Goal: Task Accomplishment & Management: Manage account settings

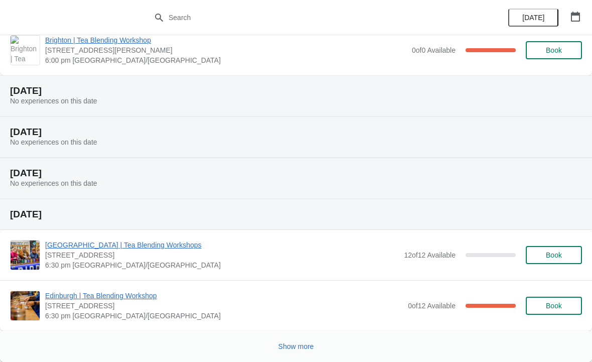
scroll to position [788, 0]
click at [301, 340] on button "Show more" at bounding box center [296, 346] width 44 height 18
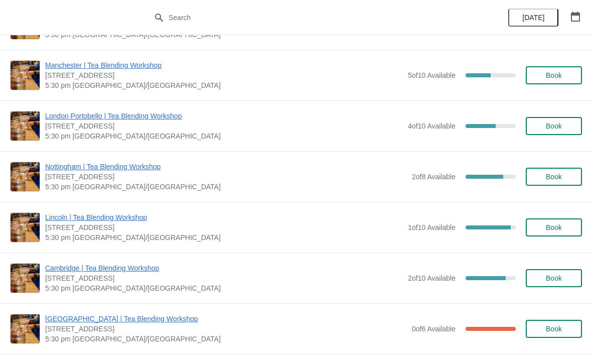
scroll to position [1747, 0]
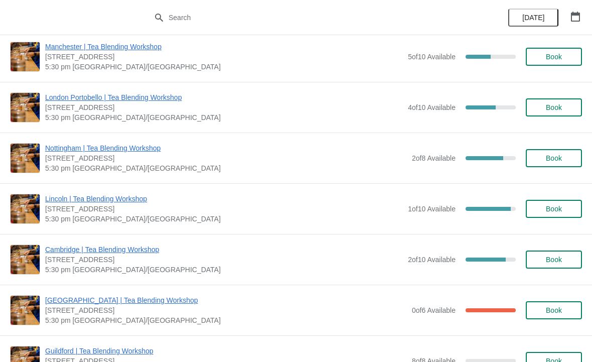
click at [205, 260] on span "[STREET_ADDRESS]" at bounding box center [224, 259] width 358 height 10
click at [261, 253] on span "Cambridge | Tea Blending Workshop" at bounding box center [224, 249] width 358 height 10
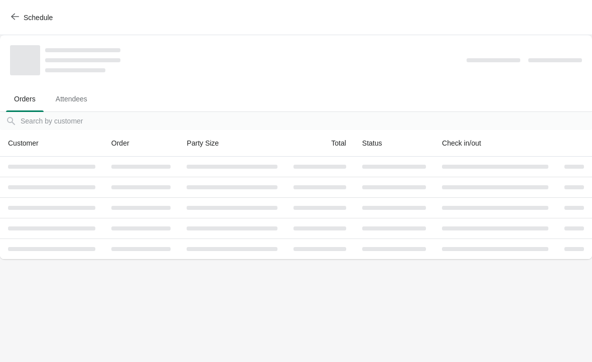
scroll to position [0, 0]
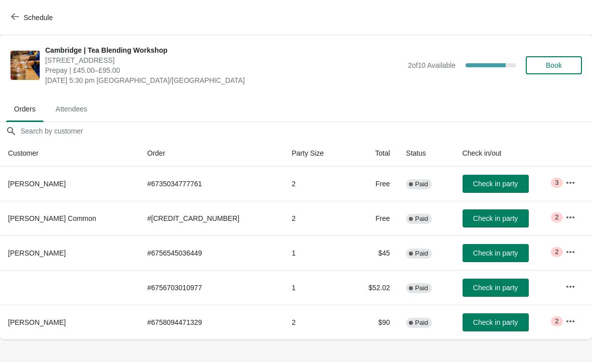
click at [186, 322] on td "# 6758094471329" at bounding box center [211, 321] width 144 height 35
click at [561, 318] on button "button" at bounding box center [570, 321] width 18 height 18
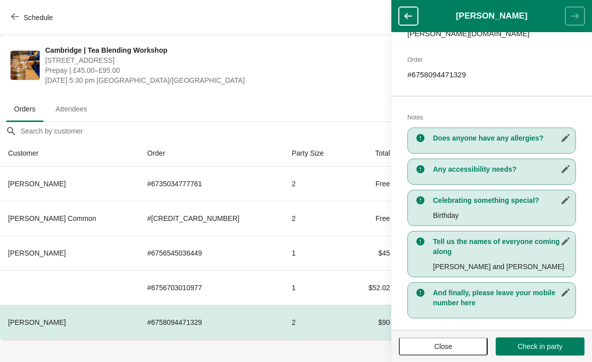
scroll to position [151, 0]
click at [446, 345] on span "Close" at bounding box center [443, 346] width 18 height 8
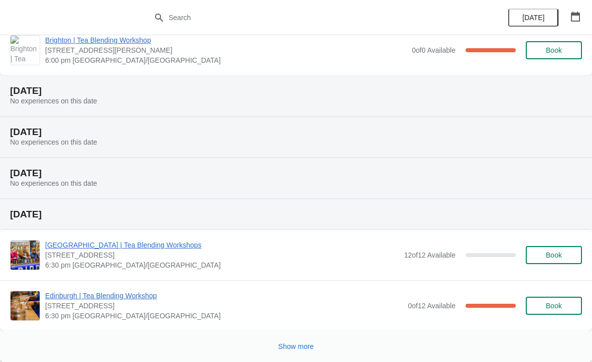
scroll to position [788, 0]
click at [291, 350] on span "Show more" at bounding box center [296, 346] width 36 height 8
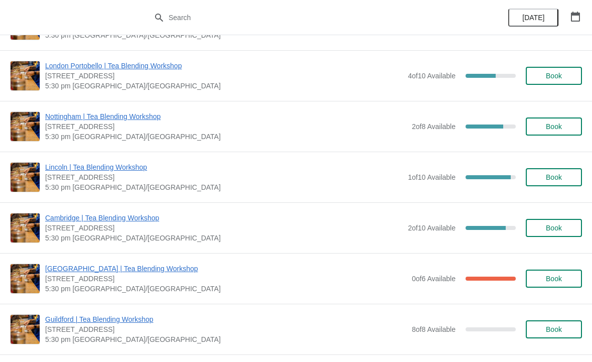
scroll to position [1803, 0]
